Goal: Task Accomplishment & Management: Complete application form

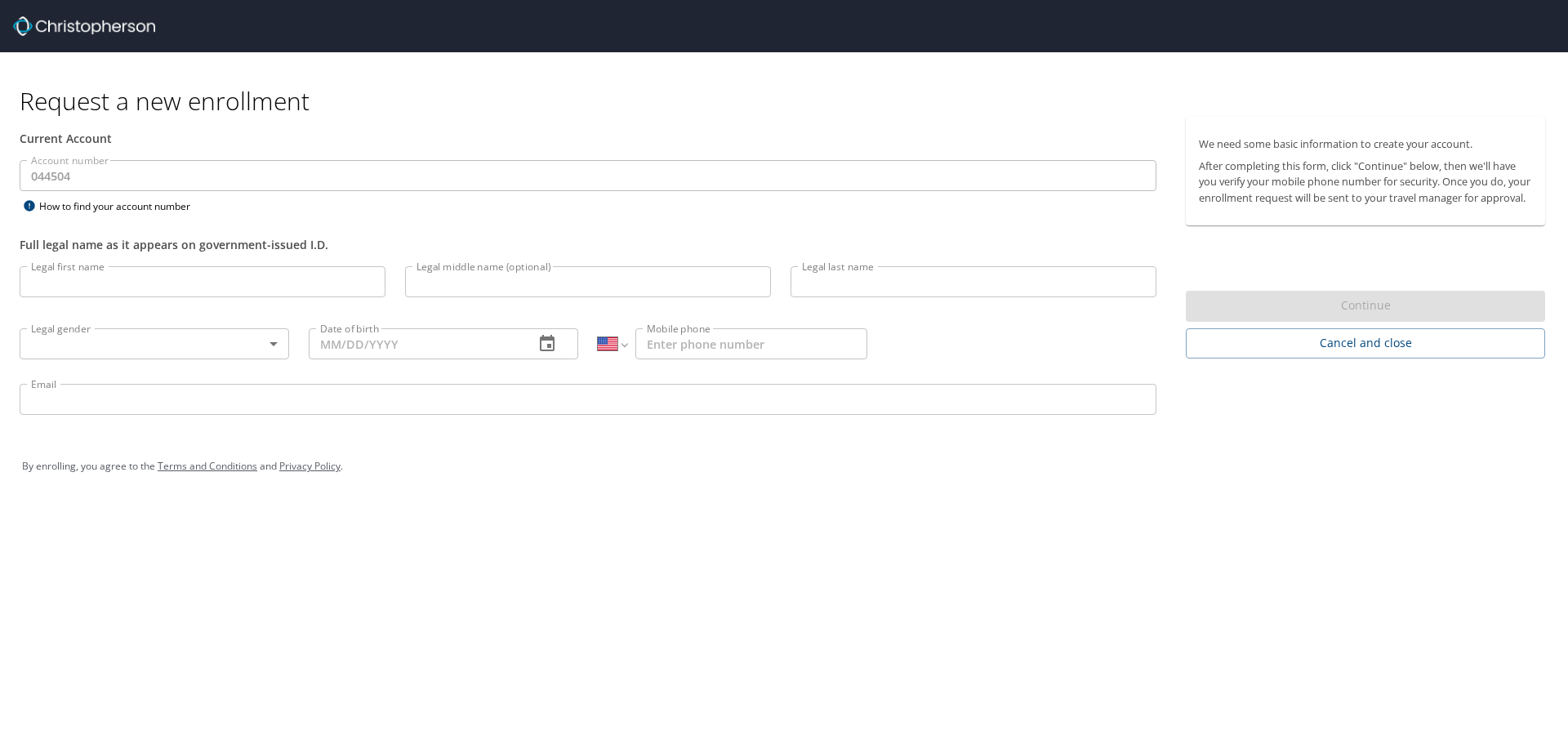
select select "US"
click at [149, 283] on input "Legal first name" at bounding box center [202, 282] width 366 height 31
type input "[PERSON_NAME]"
click at [558, 288] on input "Legal middle name (optional)" at bounding box center [588, 282] width 366 height 31
type input "[PERSON_NAME]"
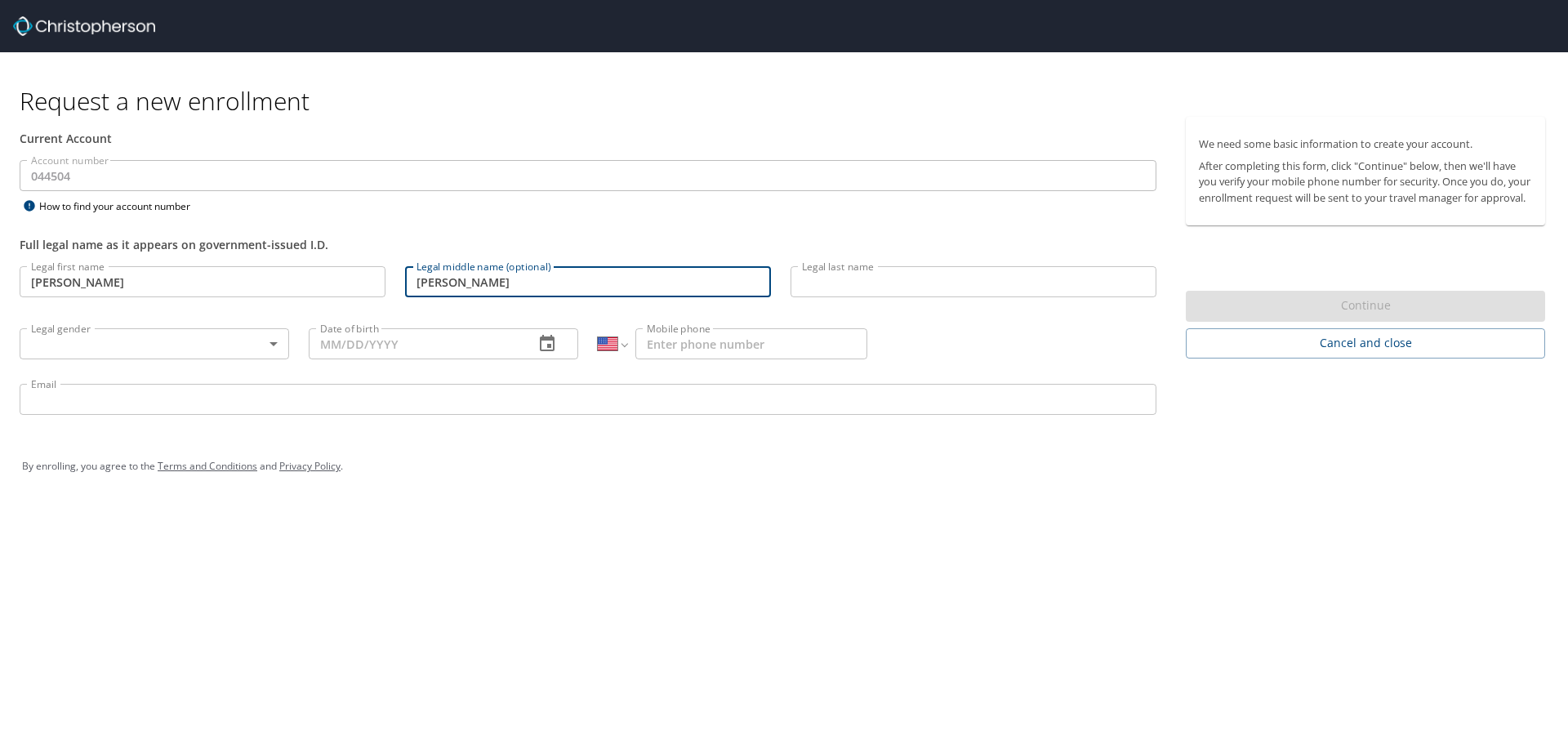
click at [872, 299] on p at bounding box center [973, 299] width 366 height 5
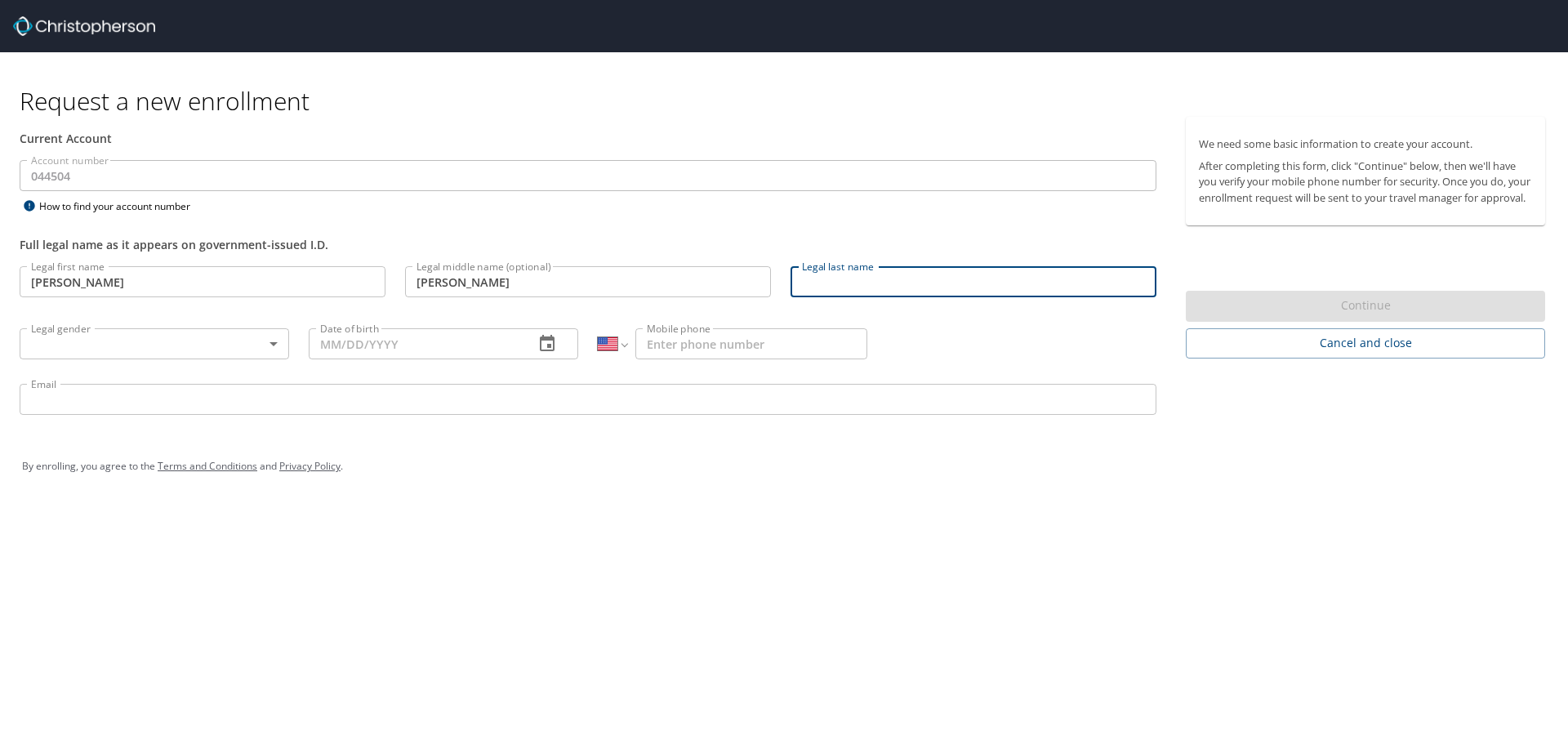
click at [877, 289] on input "Legal last name" at bounding box center [973, 282] width 366 height 31
type input "[PERSON_NAME]"
click at [212, 344] on body "Request a new enrollment Current Account Account number 044504 Account number H…" at bounding box center [784, 372] width 1568 height 744
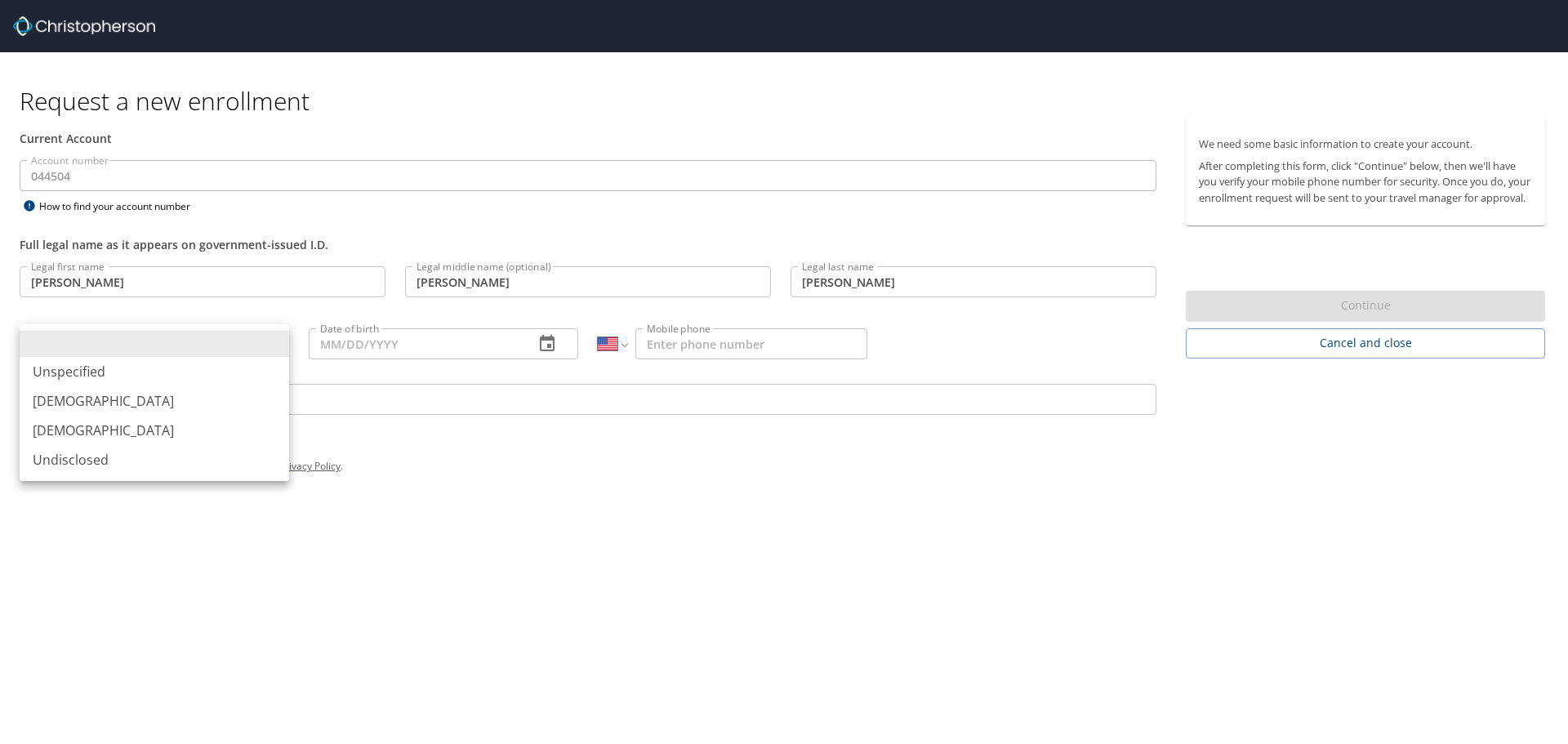
click at [167, 432] on li "[DEMOGRAPHIC_DATA]" at bounding box center [153, 430] width 269 height 29
type input "[DEMOGRAPHIC_DATA]"
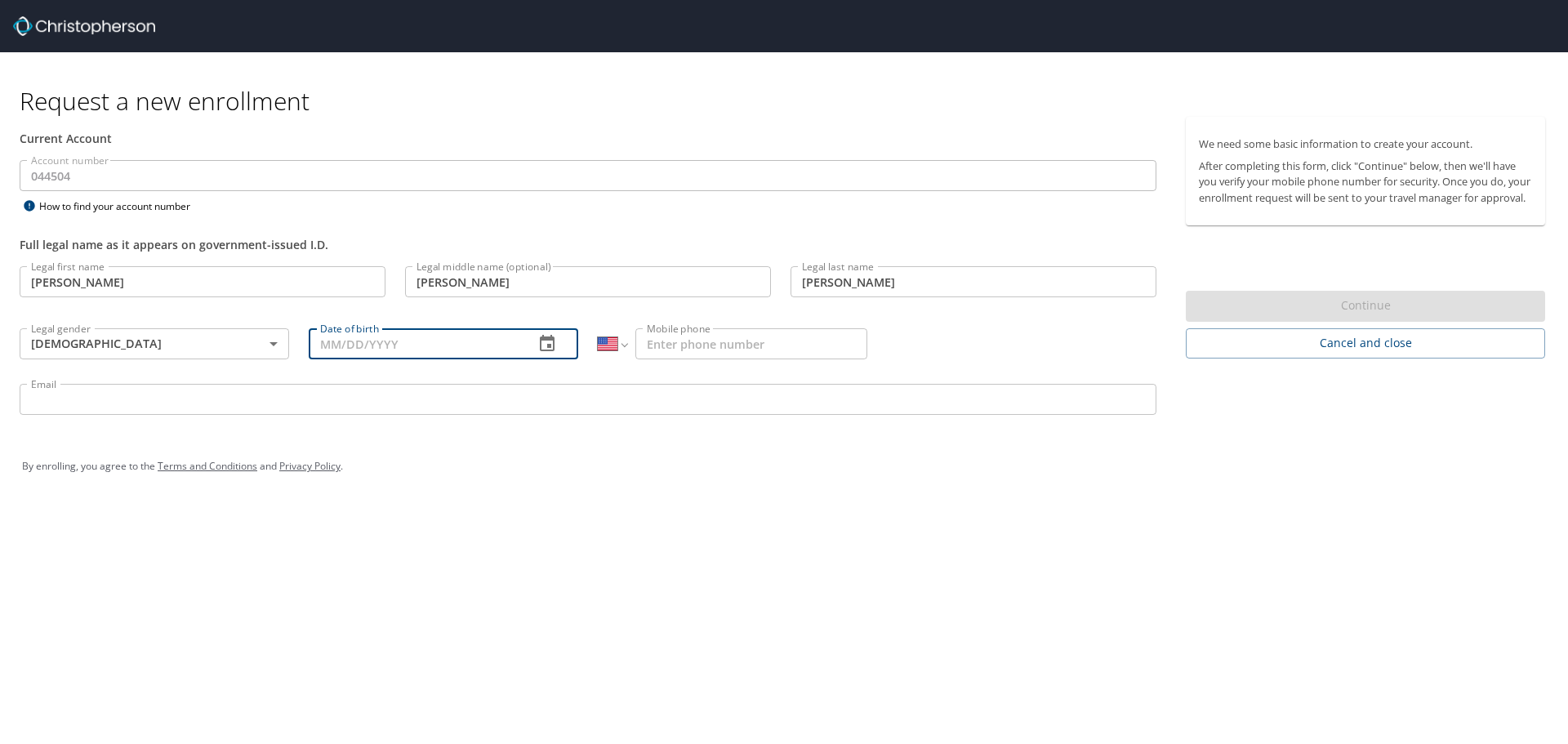
click at [449, 349] on input "Date of birth" at bounding box center [415, 344] width 213 height 31
type input "[DATE]"
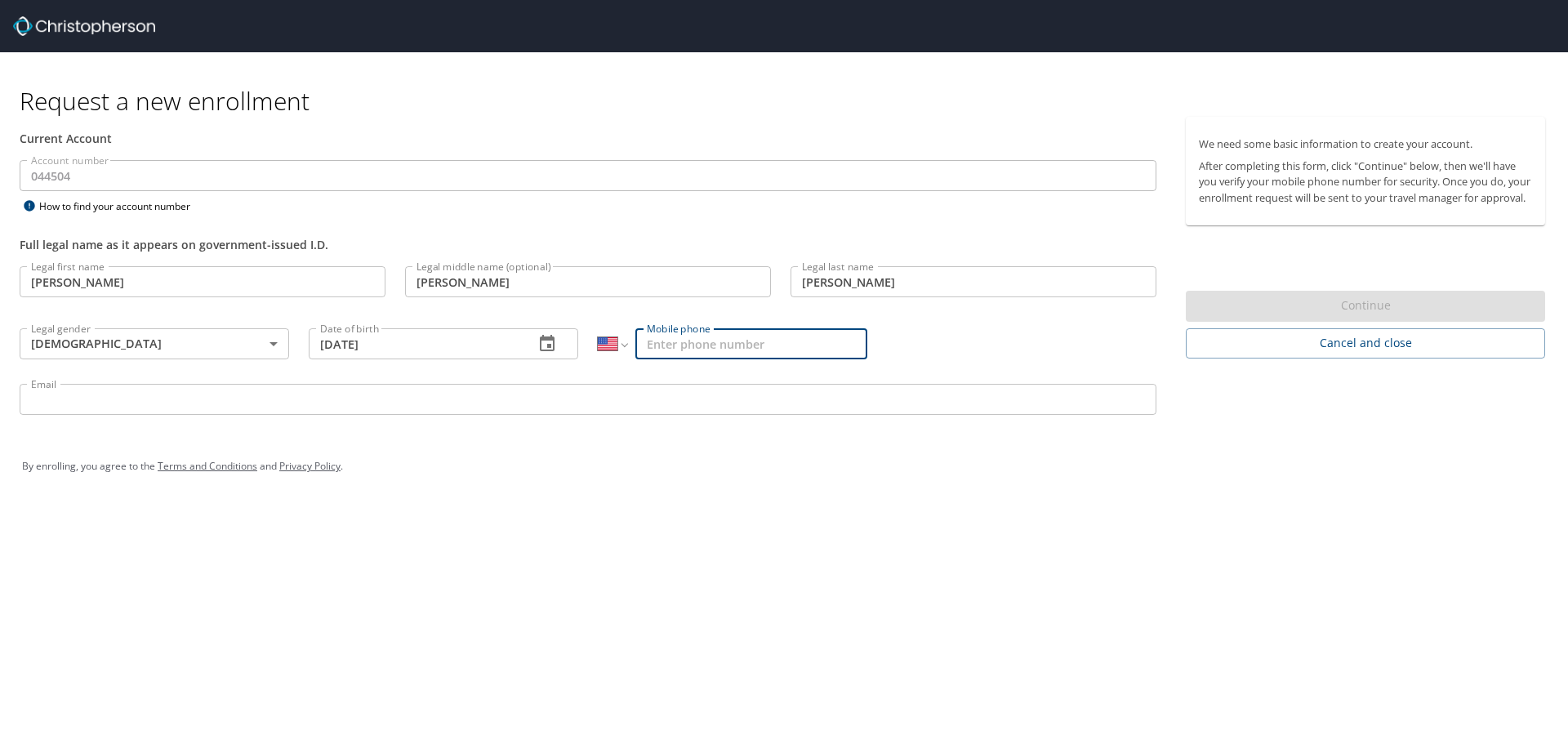
drag, startPoint x: 765, startPoint y: 329, endPoint x: 766, endPoint y: 338, distance: 9.1
click at [764, 334] on input "Mobile phone" at bounding box center [752, 344] width 232 height 31
type input "[PHONE_NUMBER]"
click at [232, 394] on input "Email" at bounding box center [587, 399] width 1137 height 31
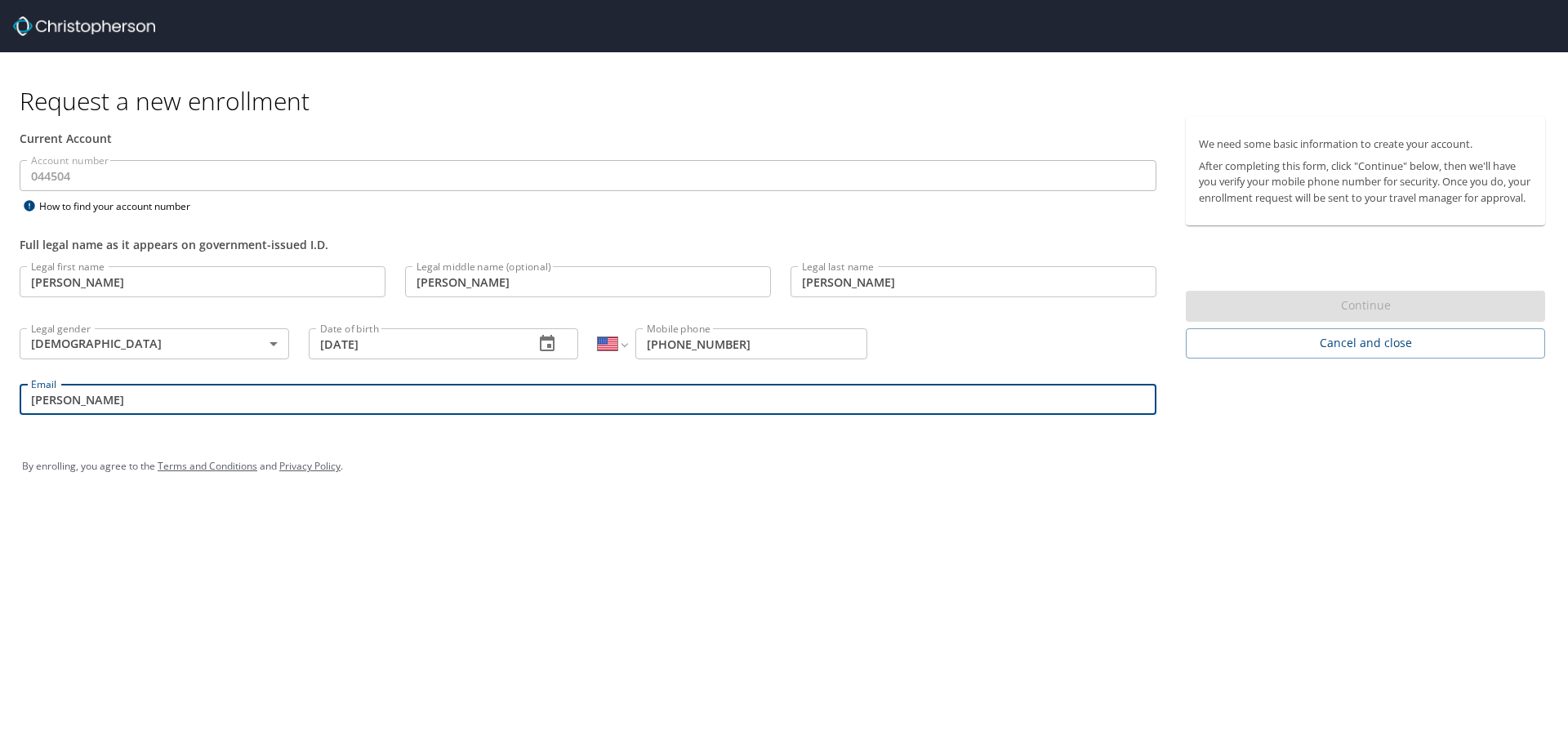
type input "[EMAIL_ADDRESS][DOMAIN_NAME]"
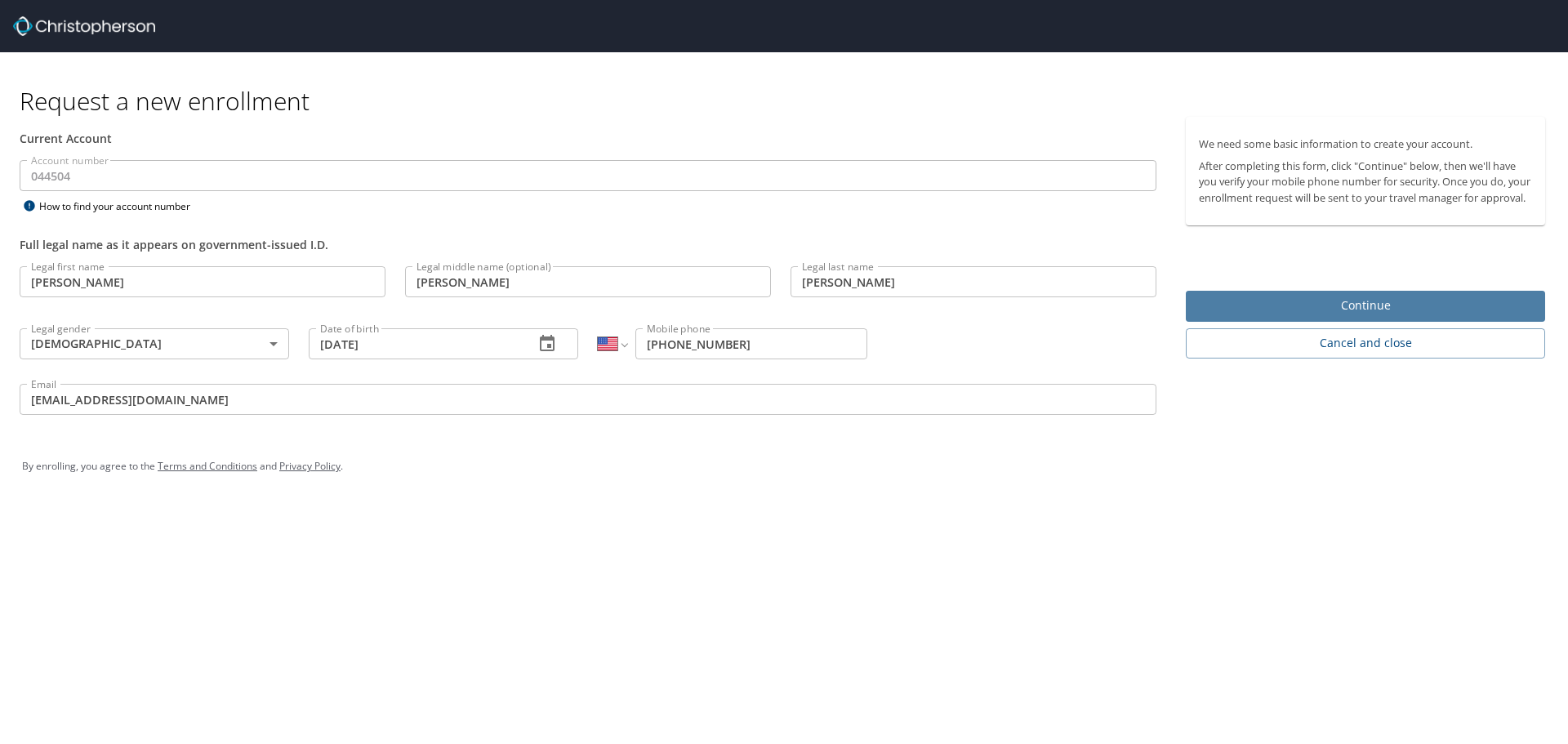
click at [1268, 313] on span "Continue" at bounding box center [1365, 306] width 333 height 20
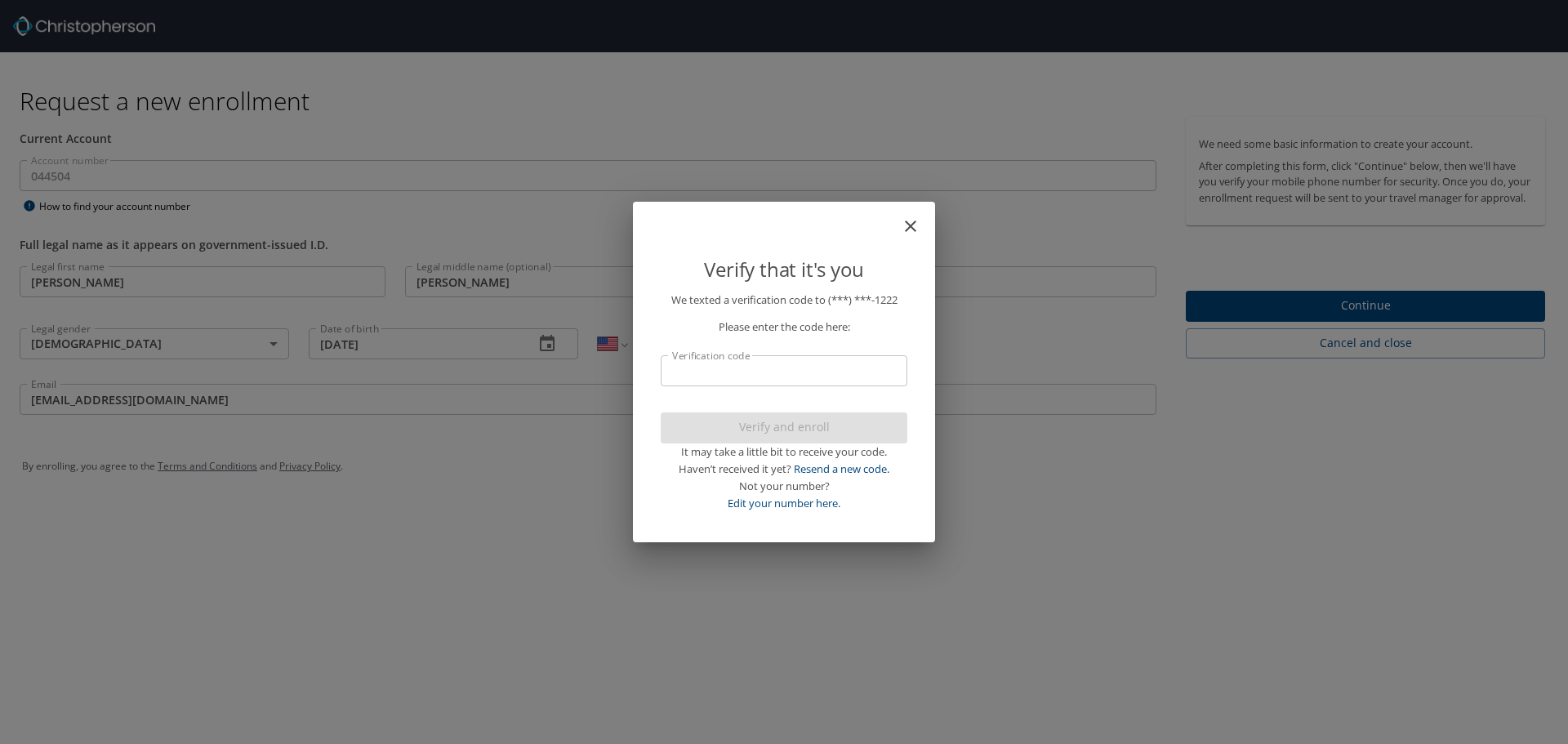
click at [772, 372] on input "Verification code" at bounding box center [784, 371] width 247 height 31
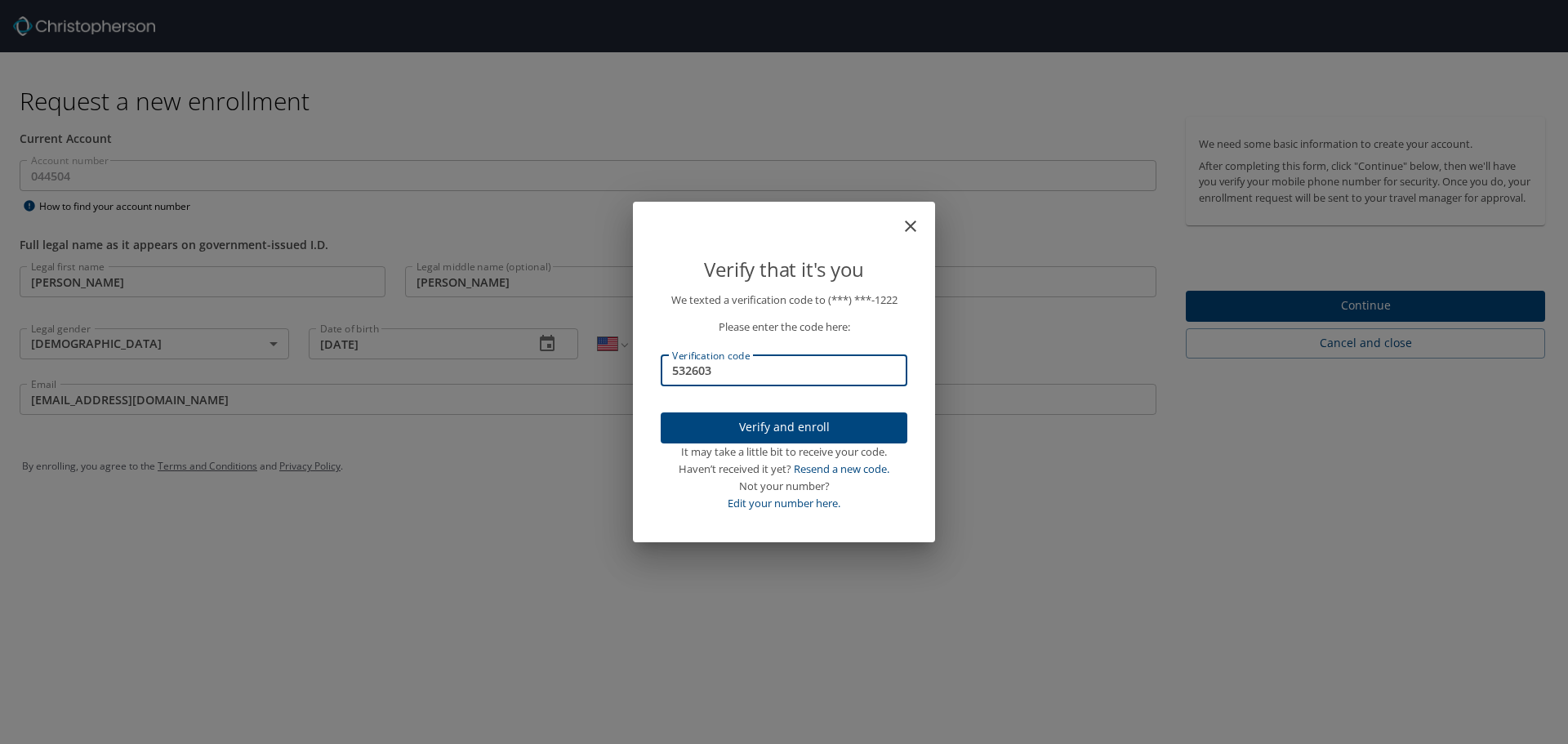
type input "532603"
